Goal: Task Accomplishment & Management: Check status

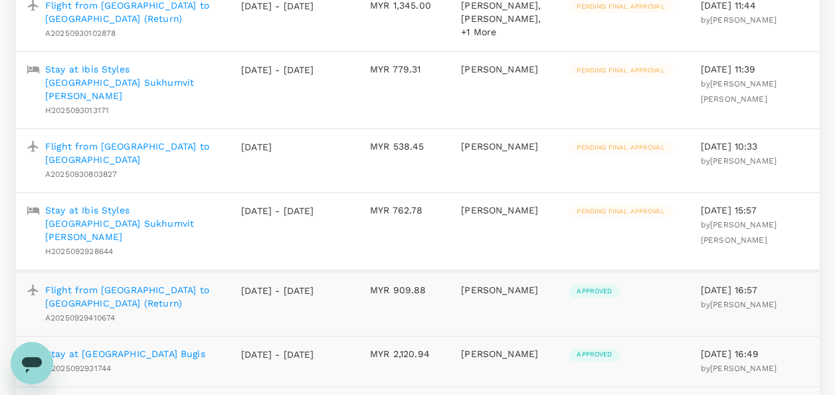
scroll to position [199, 0]
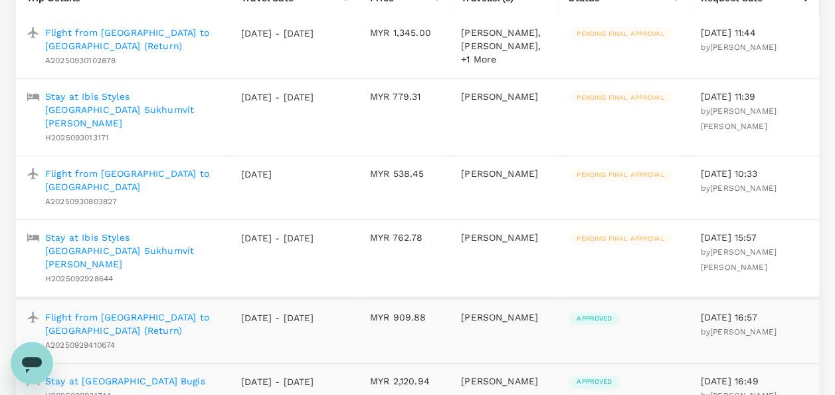
click at [136, 243] on p "Stay at Ibis Styles [GEOGRAPHIC_DATA] Sukhumvit [PERSON_NAME]" at bounding box center [132, 250] width 175 height 40
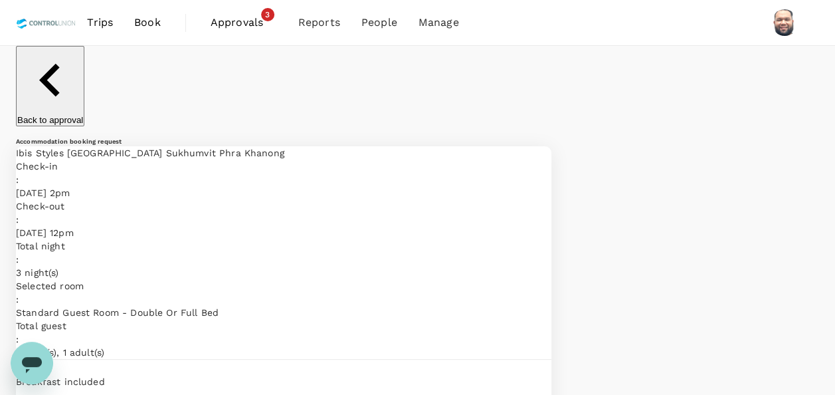
click at [229, 27] on span "Approvals" at bounding box center [244, 23] width 66 height 16
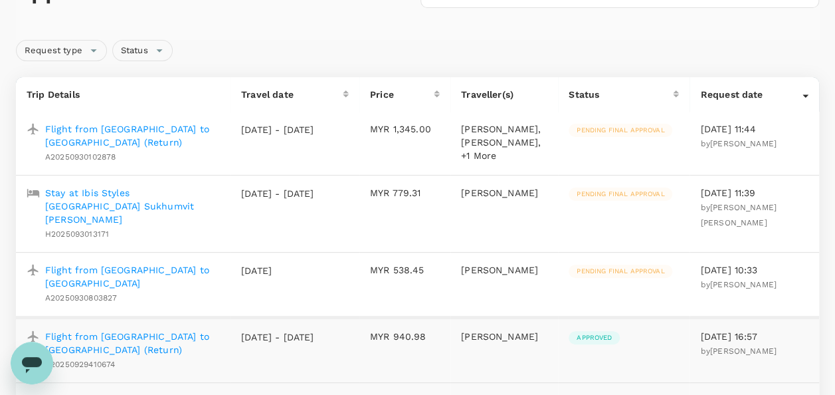
scroll to position [133, 0]
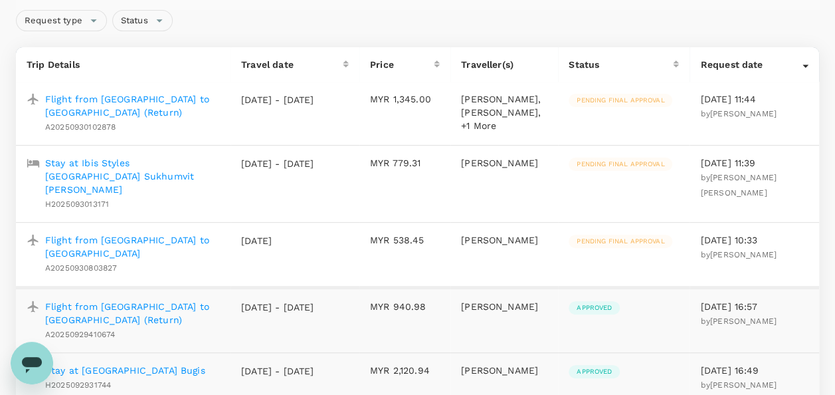
click at [119, 178] on p "Stay at Ibis Styles [GEOGRAPHIC_DATA] Sukhumvit [PERSON_NAME]" at bounding box center [132, 176] width 175 height 40
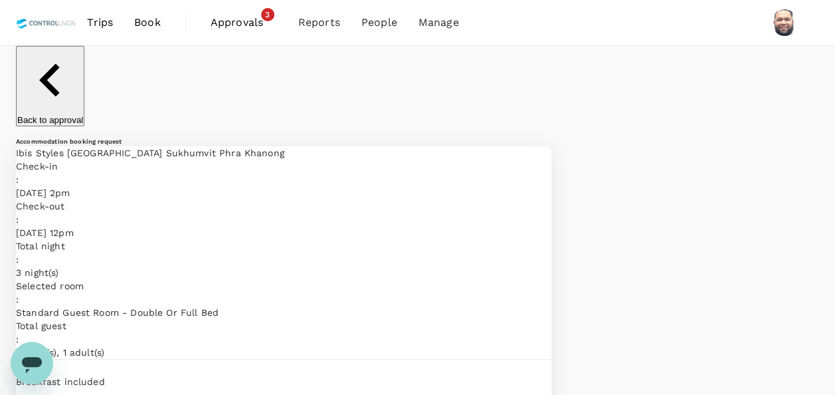
click at [234, 26] on span "Approvals" at bounding box center [244, 23] width 66 height 16
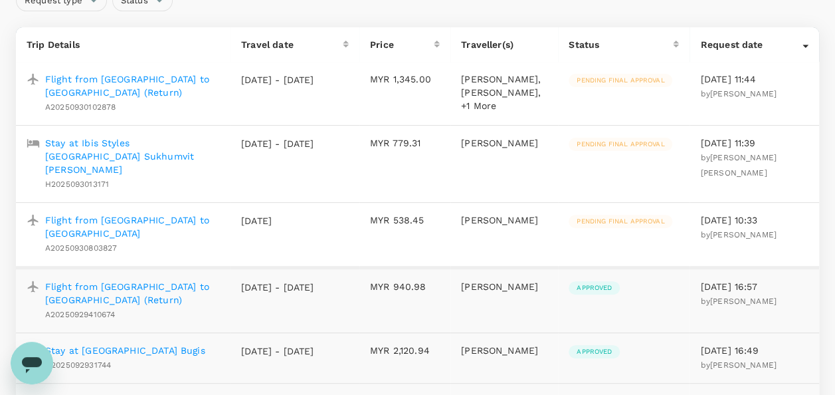
scroll to position [133, 0]
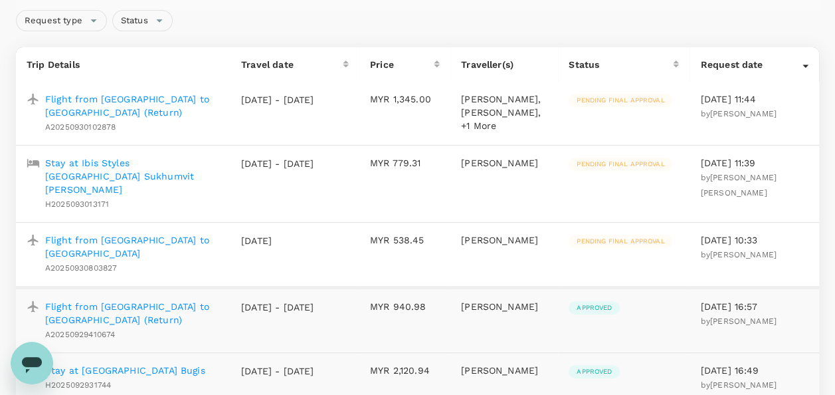
click at [179, 242] on p "Flight from [GEOGRAPHIC_DATA] to [GEOGRAPHIC_DATA]" at bounding box center [132, 246] width 175 height 27
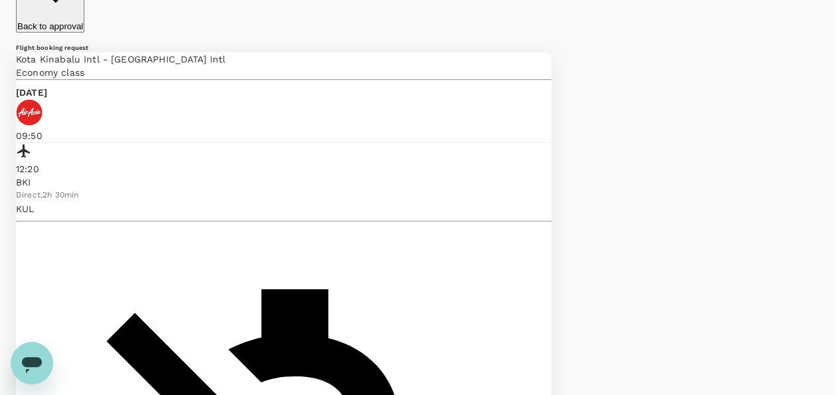
scroll to position [133, 0]
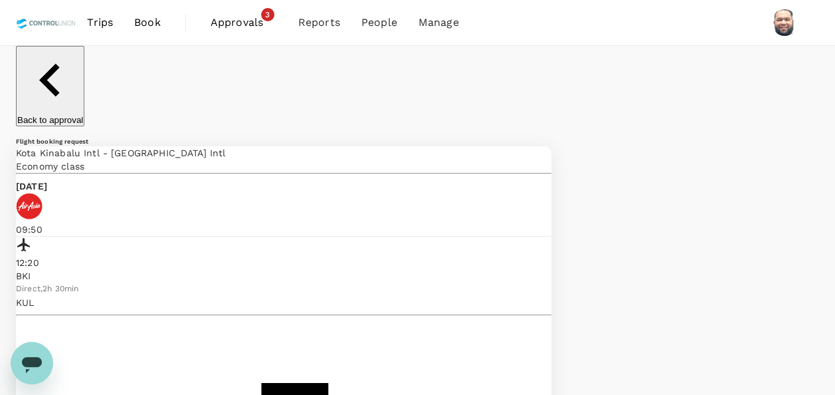
scroll to position [66, 0]
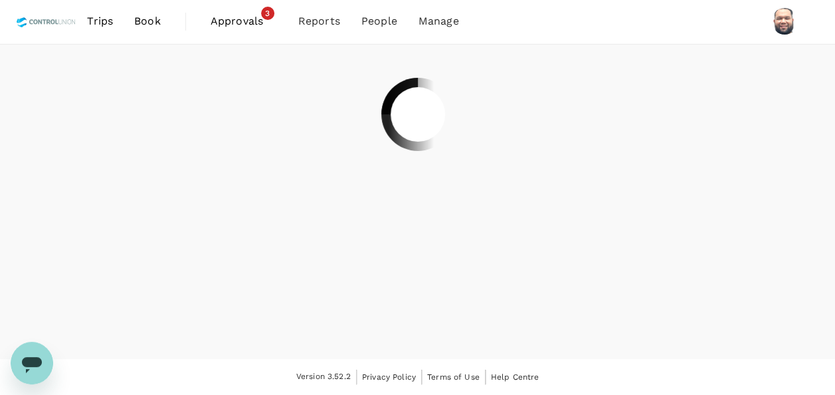
scroll to position [0, 0]
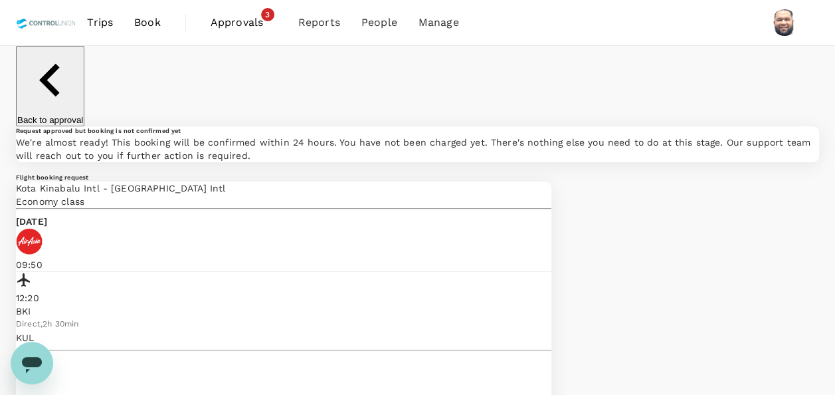
click at [225, 27] on span "Approvals" at bounding box center [244, 23] width 66 height 16
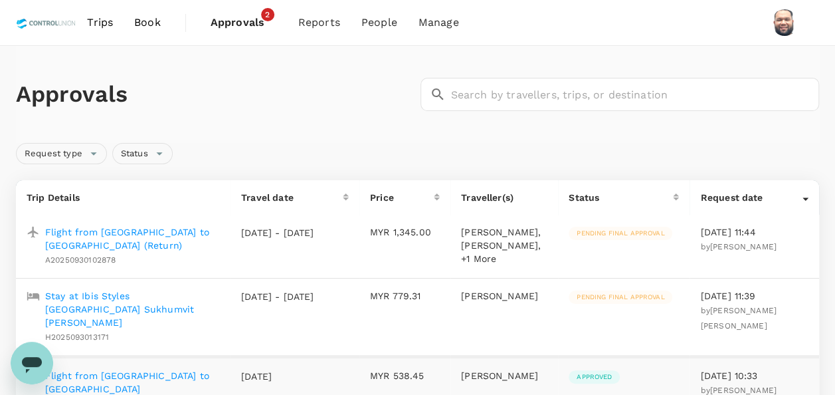
scroll to position [66, 0]
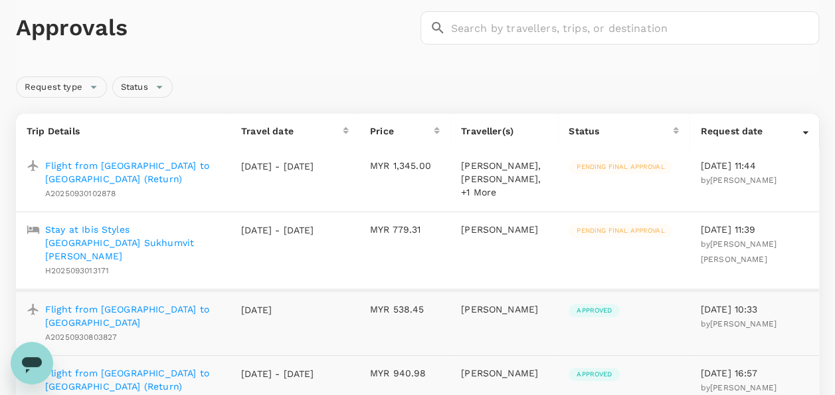
click at [188, 167] on p "Flight from [GEOGRAPHIC_DATA] to [GEOGRAPHIC_DATA] (Return)" at bounding box center [132, 172] width 175 height 27
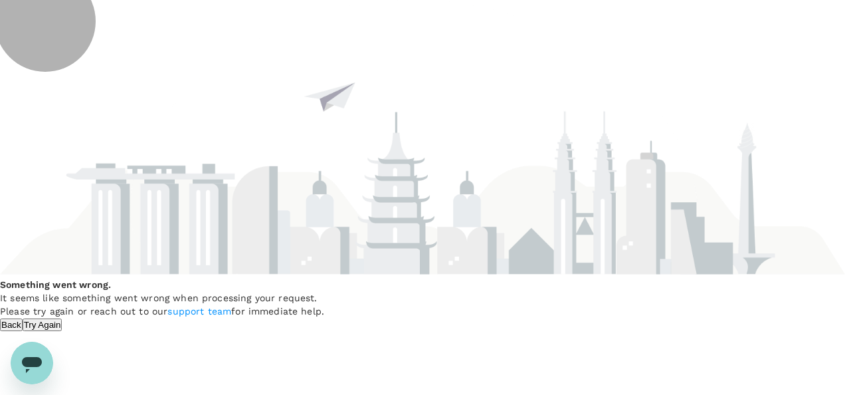
click at [62, 320] on button "Try Again" at bounding box center [43, 324] width 40 height 13
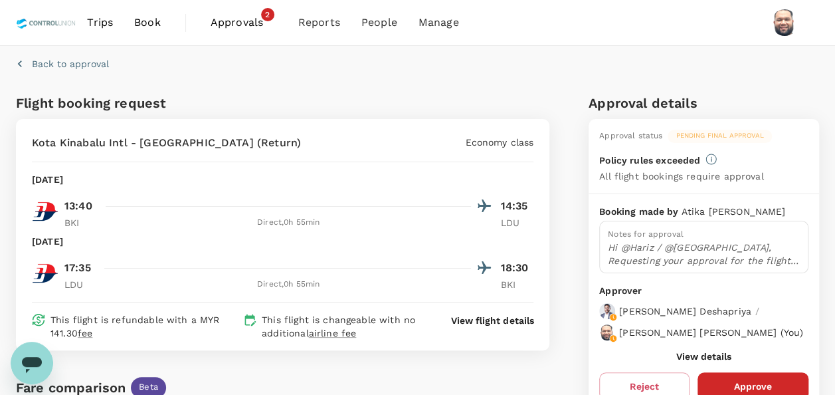
click at [233, 19] on span "Approvals" at bounding box center [244, 23] width 66 height 16
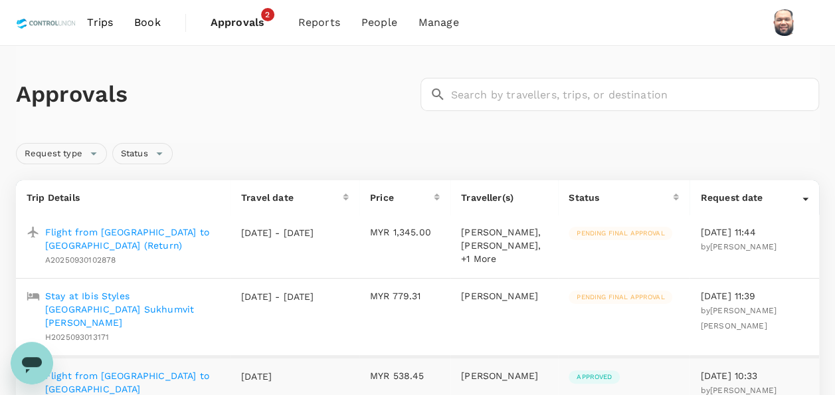
click at [117, 317] on p "Stay at Ibis Styles [GEOGRAPHIC_DATA] Sukhumvit [PERSON_NAME]" at bounding box center [132, 309] width 175 height 40
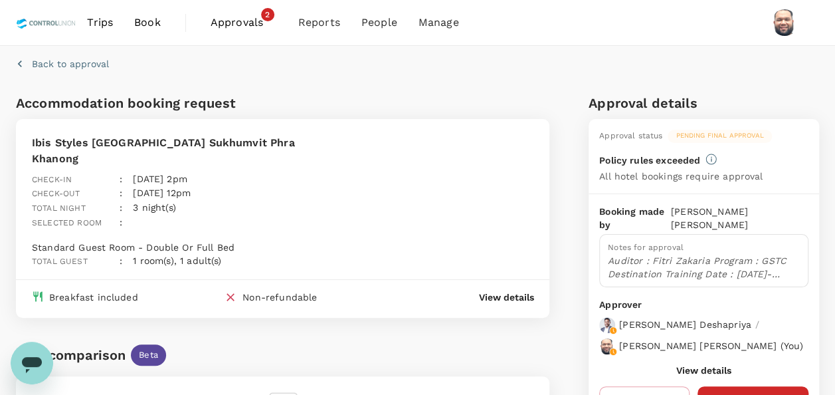
click at [240, 23] on span "Approvals" at bounding box center [244, 23] width 66 height 16
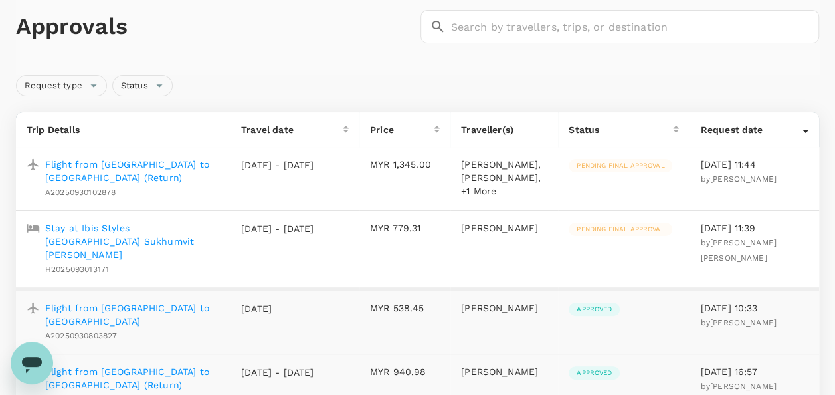
scroll to position [133, 0]
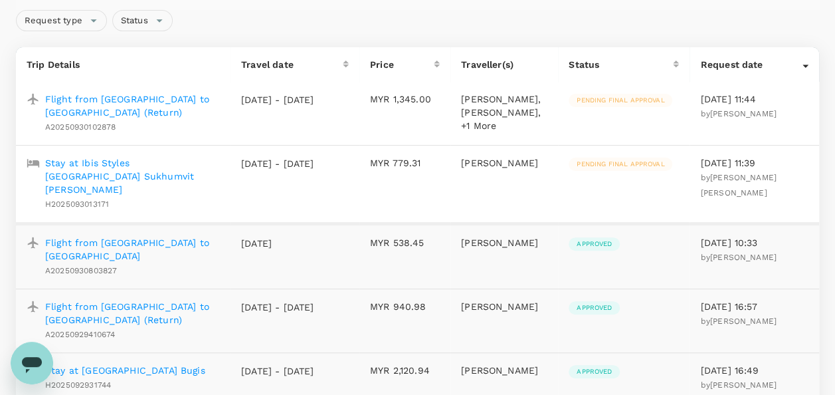
click at [171, 242] on p "Flight from [GEOGRAPHIC_DATA] to [GEOGRAPHIC_DATA]" at bounding box center [132, 249] width 175 height 27
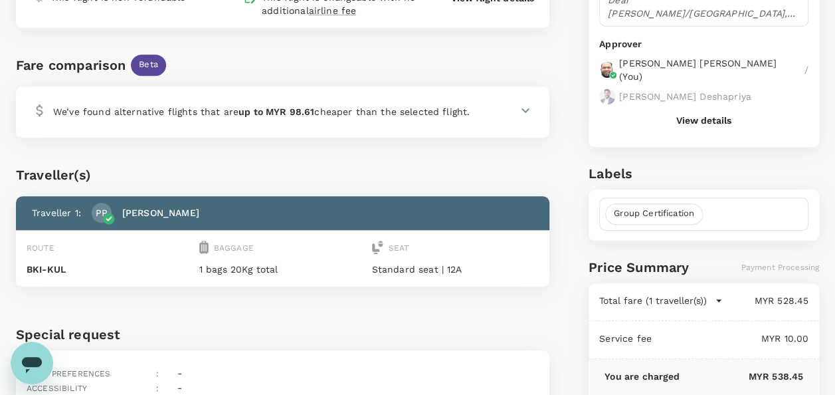
scroll to position [266, 0]
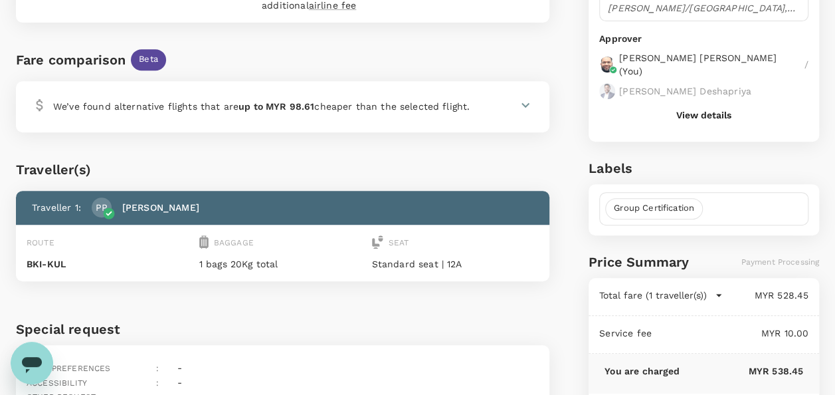
click at [697, 116] on button "View details" at bounding box center [703, 115] width 55 height 11
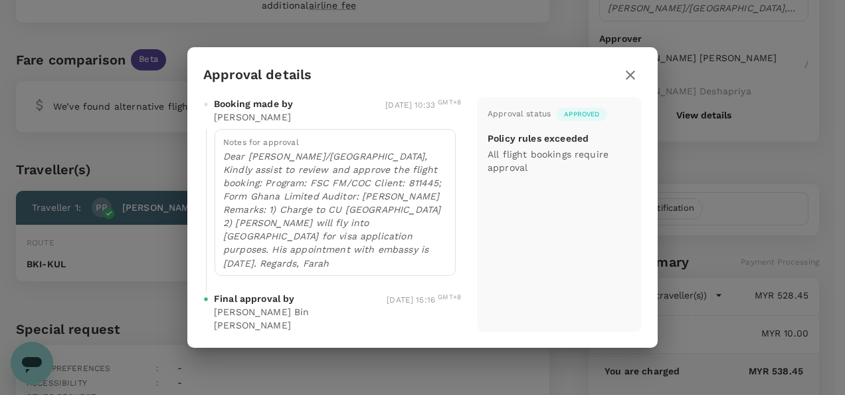
click at [631, 80] on icon "button" at bounding box center [630, 74] width 9 height 9
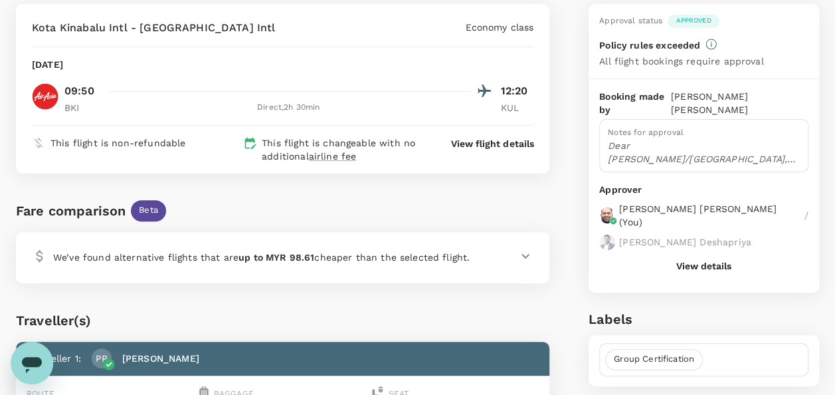
scroll to position [0, 0]
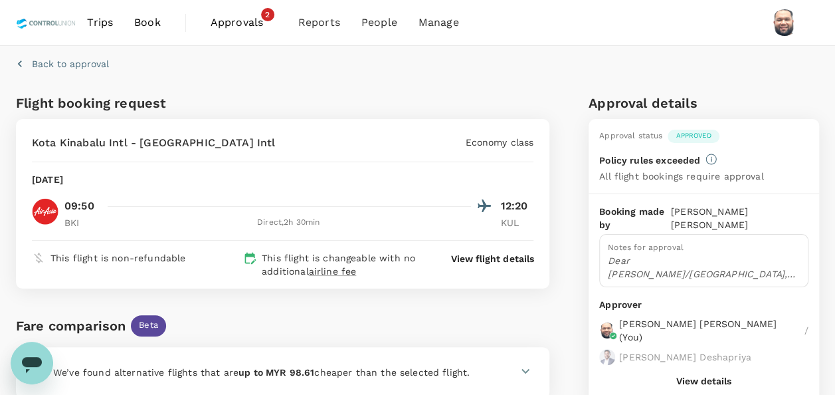
click at [222, 23] on span "Approvals" at bounding box center [244, 23] width 66 height 16
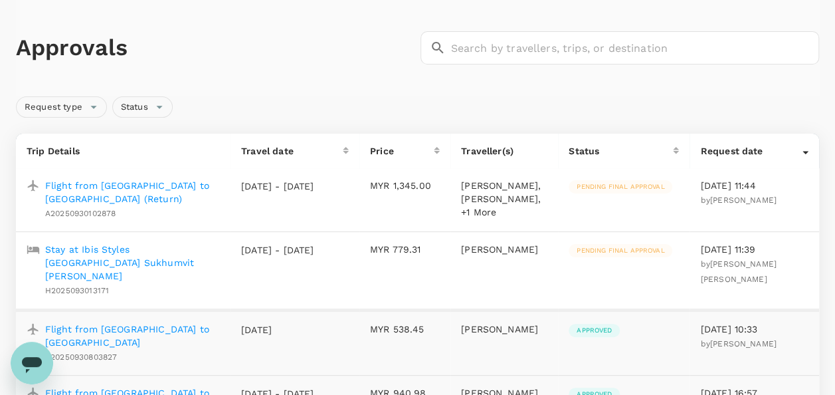
scroll to position [66, 0]
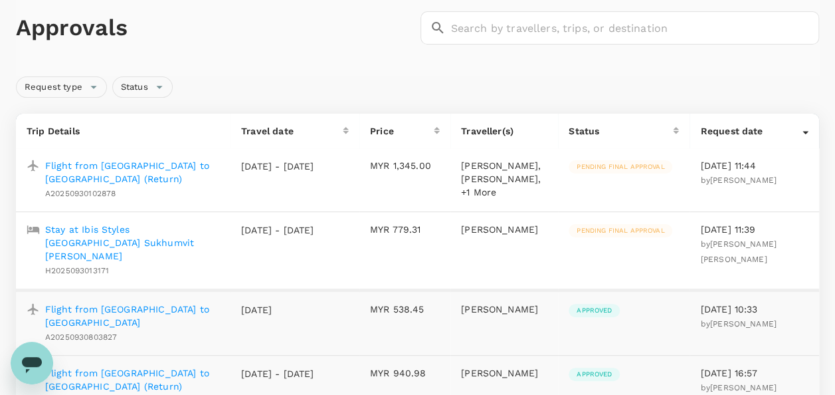
click at [178, 163] on p "Flight from [GEOGRAPHIC_DATA] to [GEOGRAPHIC_DATA] (Return)" at bounding box center [132, 172] width 175 height 27
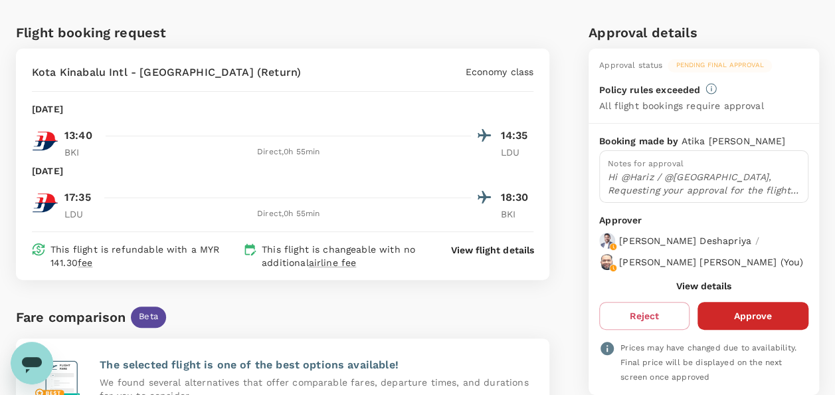
scroll to position [66, 0]
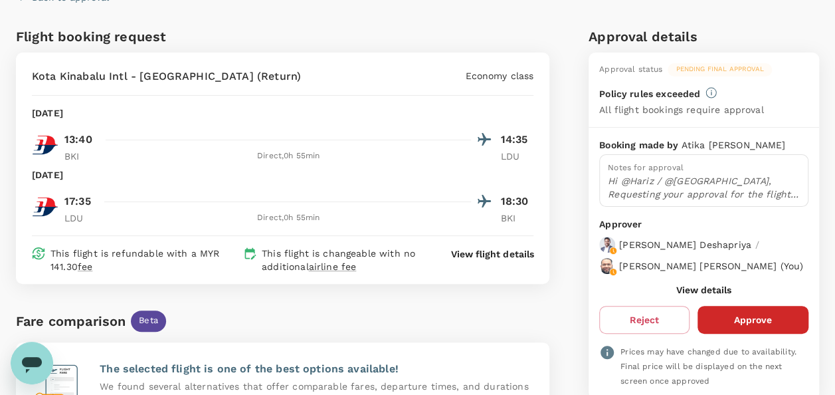
click at [703, 295] on button "View details" at bounding box center [703, 289] width 55 height 11
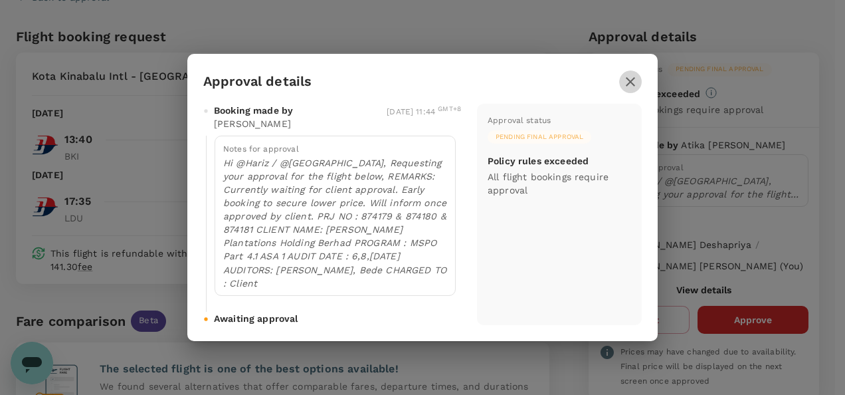
click at [631, 86] on icon "button" at bounding box center [630, 81] width 9 height 9
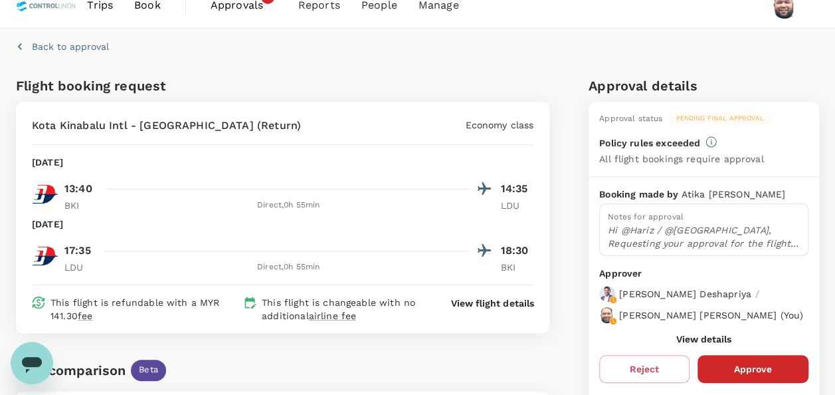
scroll to position [0, 0]
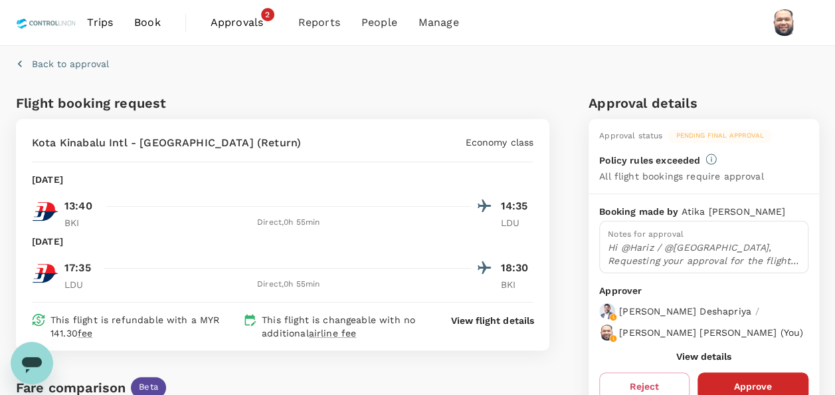
click at [227, 23] on span "Approvals" at bounding box center [244, 23] width 66 height 16
